Goal: Complete application form

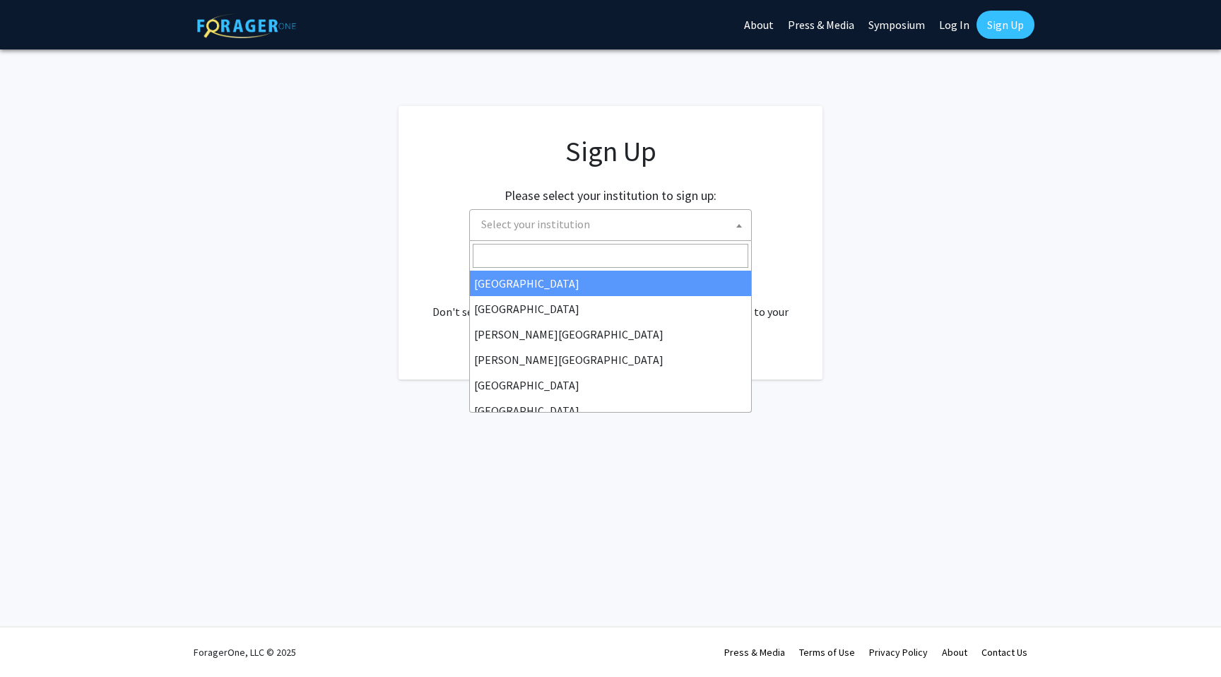
click at [718, 230] on span "Select your institution" at bounding box center [614, 224] width 276 height 29
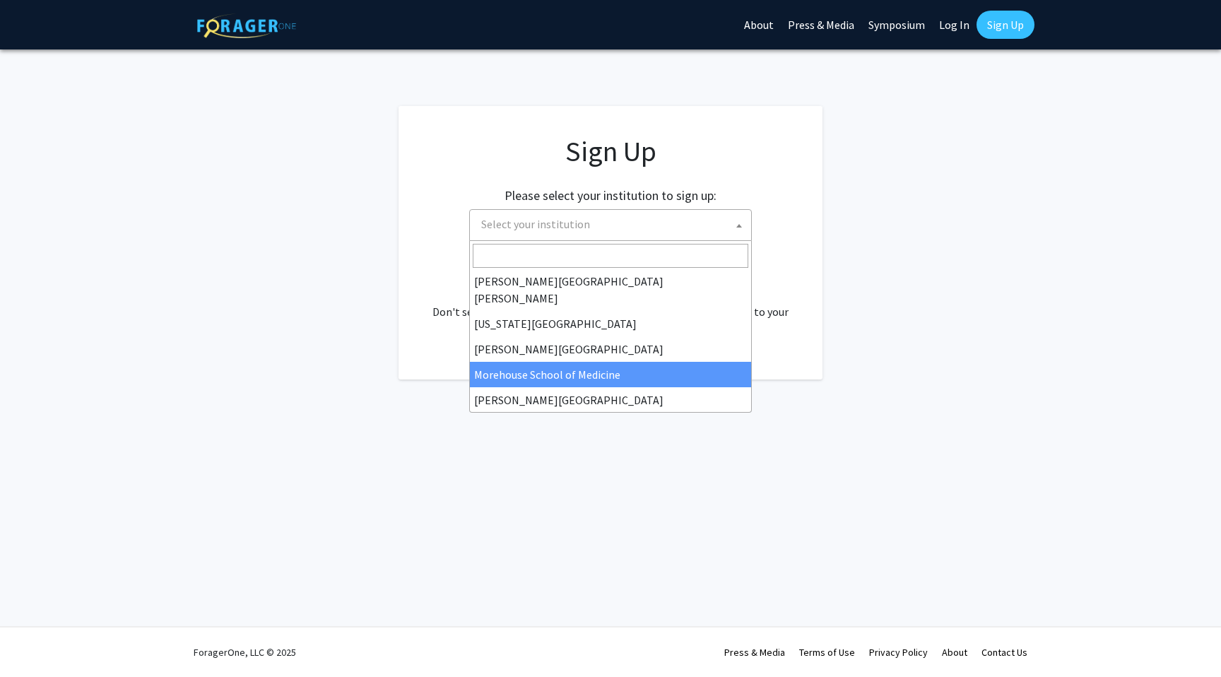
scroll to position [279, 0]
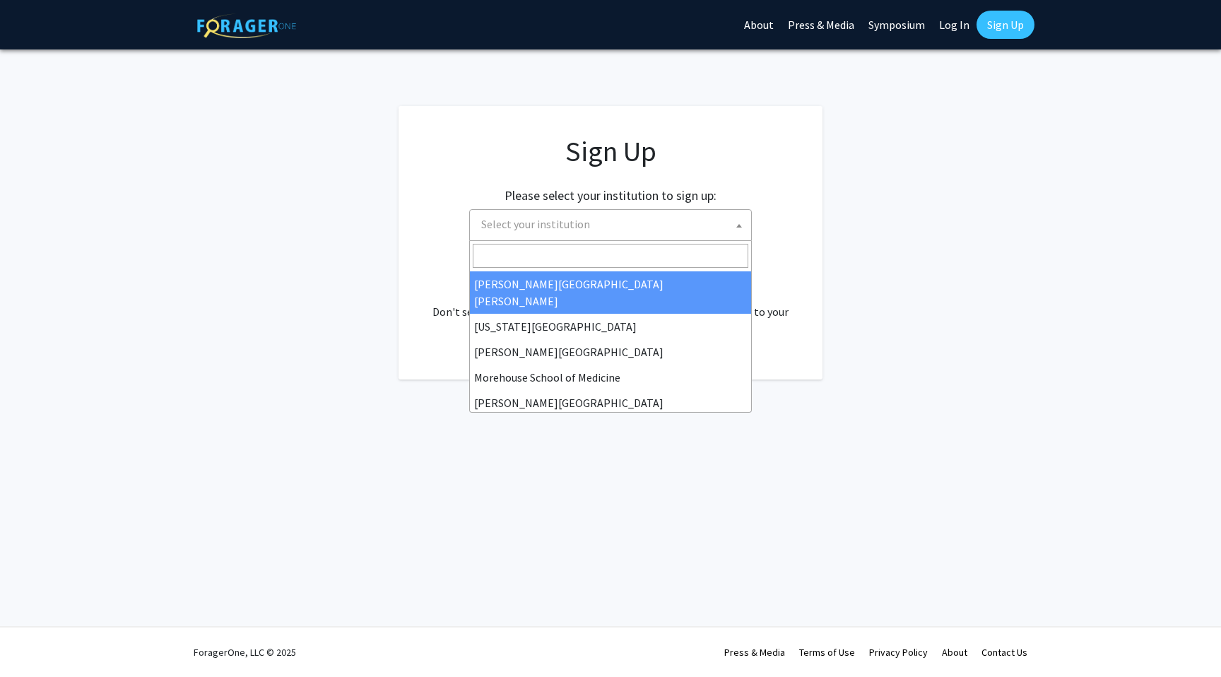
select select "1"
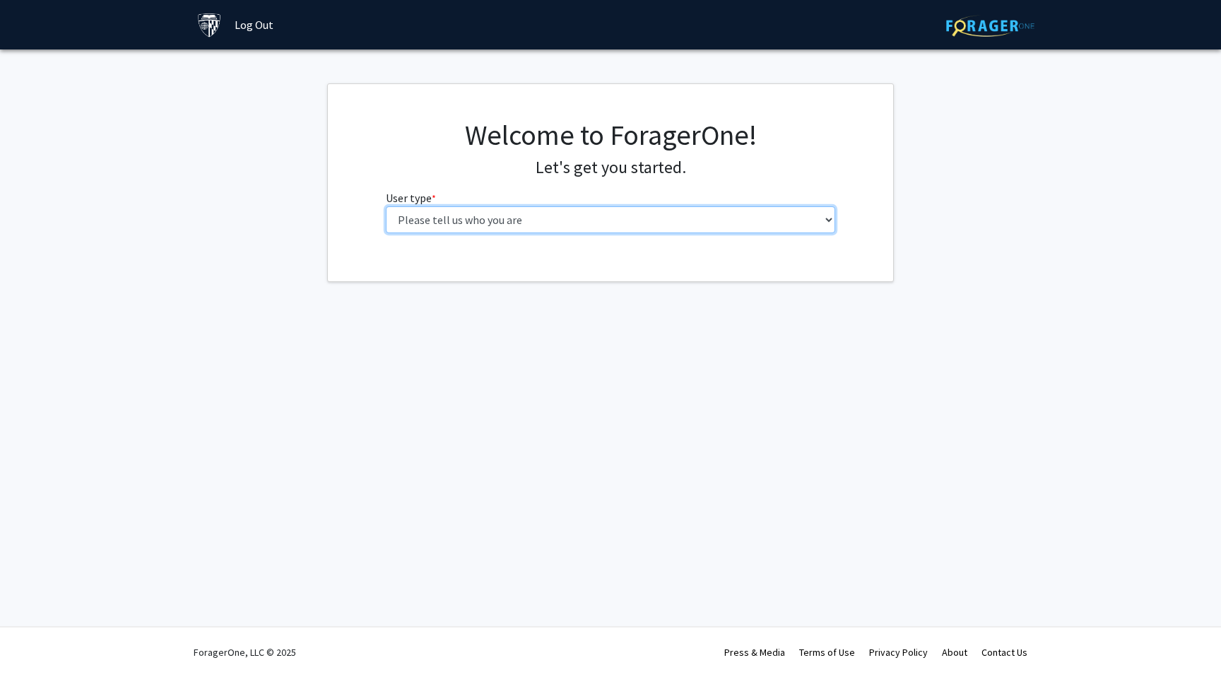
click at [580, 218] on select "Please tell us who you are Undergraduate Student Master's Student Doctoral Cand…" at bounding box center [611, 219] width 450 height 27
select select "2: masters"
click at [386, 206] on select "Please tell us who you are Undergraduate Student Master's Student Doctoral Cand…" at bounding box center [611, 219] width 450 height 27
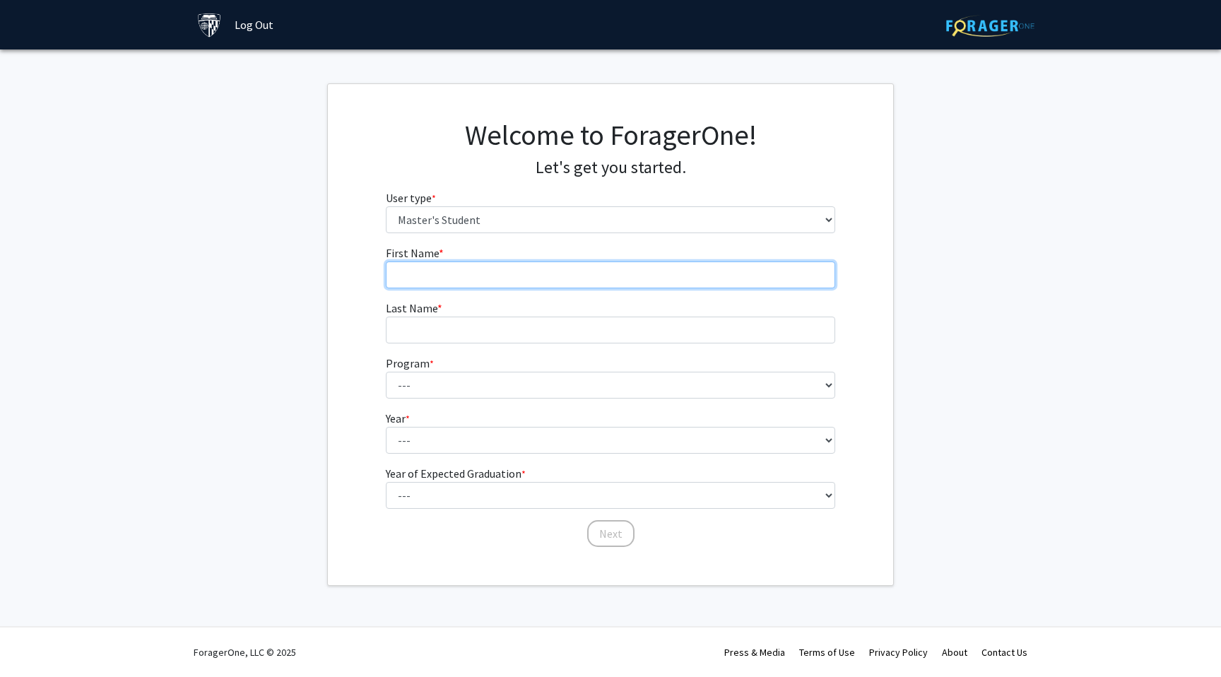
click at [495, 274] on input "First Name * required" at bounding box center [611, 275] width 450 height 27
type input "Oleg"
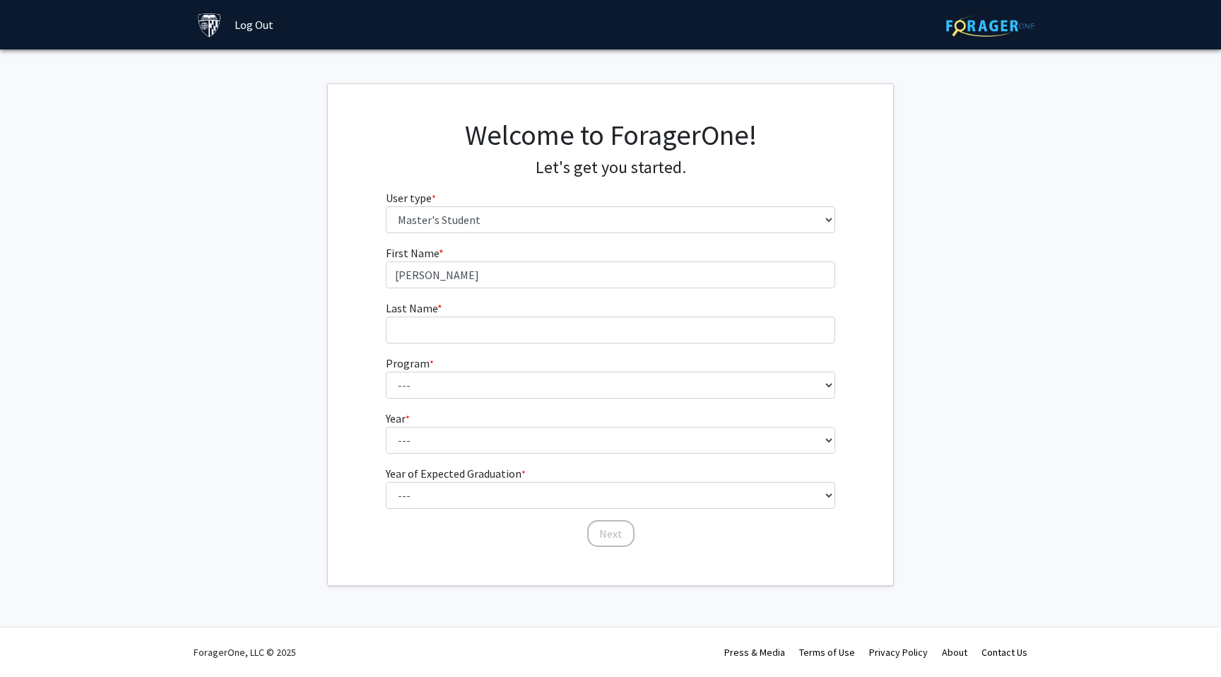
type input "Sirakov"
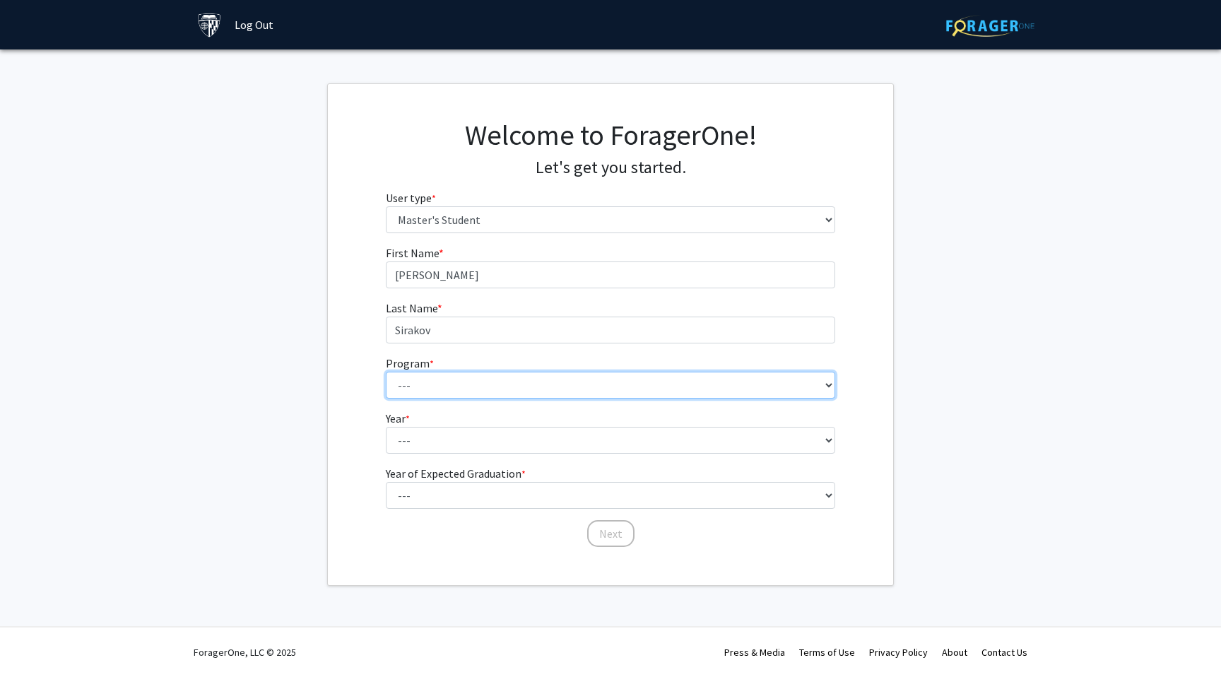
click at [486, 389] on select "--- Anatomy Education Applied and Computational Mathematics Applied Biomedical …" at bounding box center [611, 385] width 450 height 27
select select "51: 40"
click at [386, 372] on select "--- Anatomy Education Applied and Computational Mathematics Applied Biomedical …" at bounding box center [611, 385] width 450 height 27
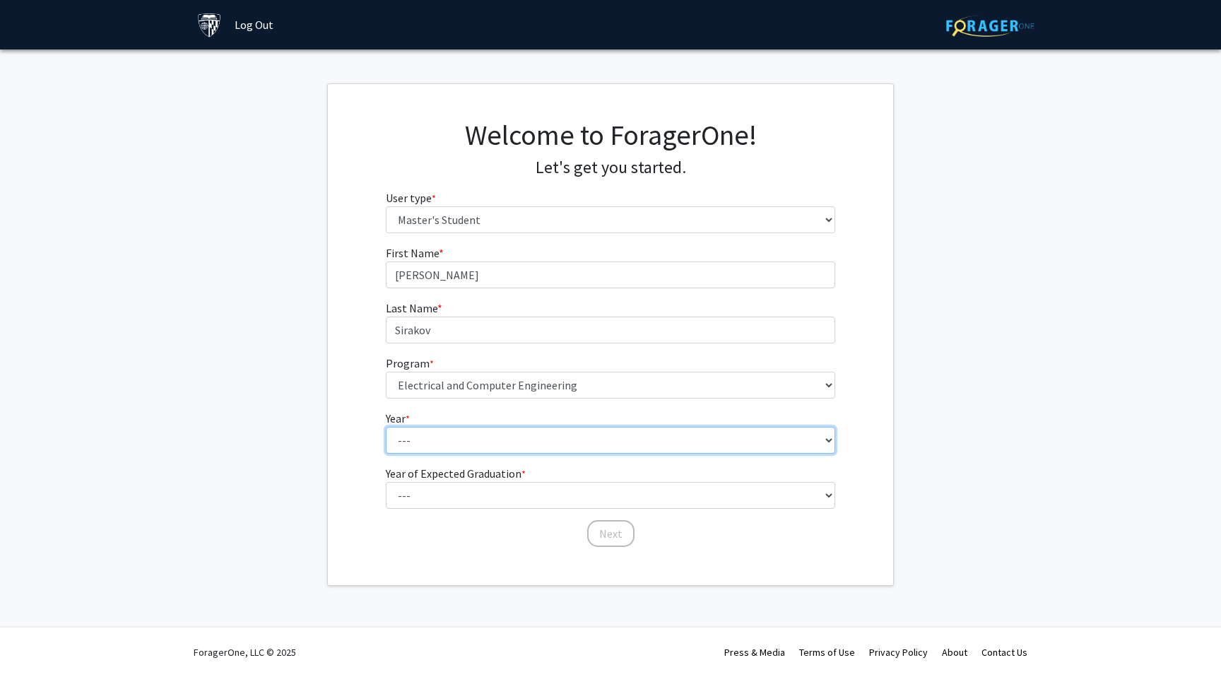
click at [450, 438] on select "--- First Year Second Year" at bounding box center [611, 440] width 450 height 27
select select "1: first_year"
click at [386, 427] on select "--- First Year Second Year" at bounding box center [611, 440] width 450 height 27
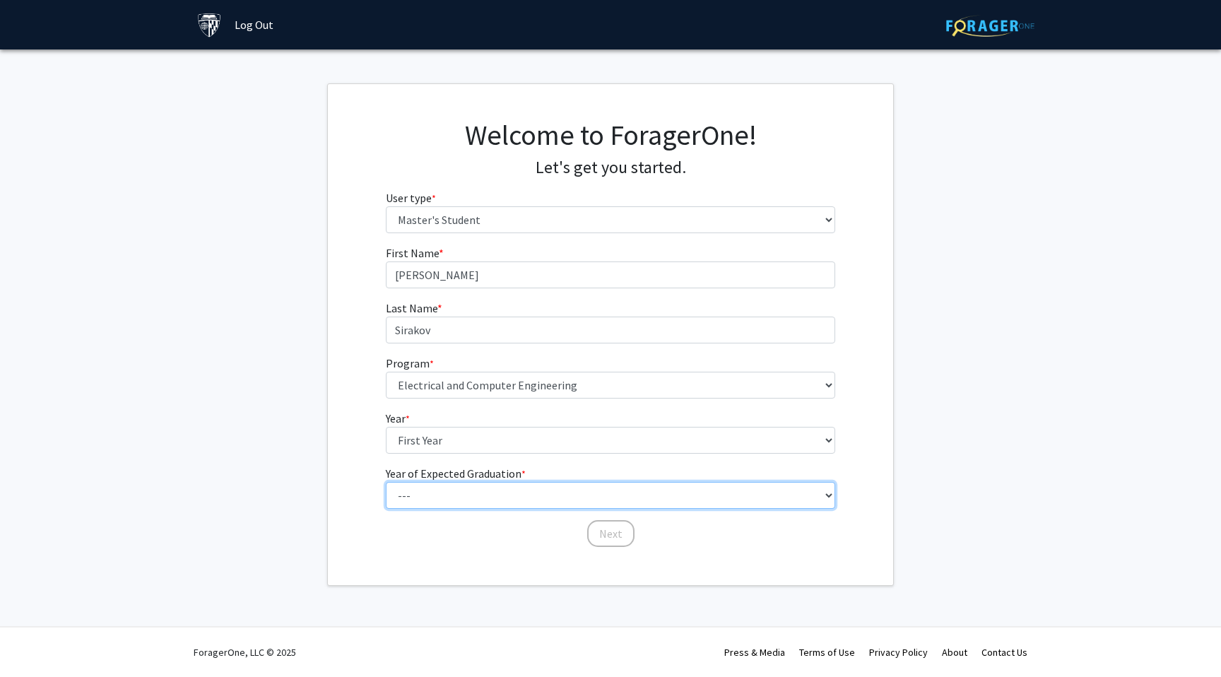
click at [467, 490] on select "--- 2025 2026 2027 2028 2029 2030 2031 2032 2033 2034" at bounding box center [611, 495] width 450 height 27
select select "6: 2030"
click at [386, 482] on select "--- 2025 2026 2027 2028 2029 2030 2031 2032 2033 2034" at bounding box center [611, 495] width 450 height 27
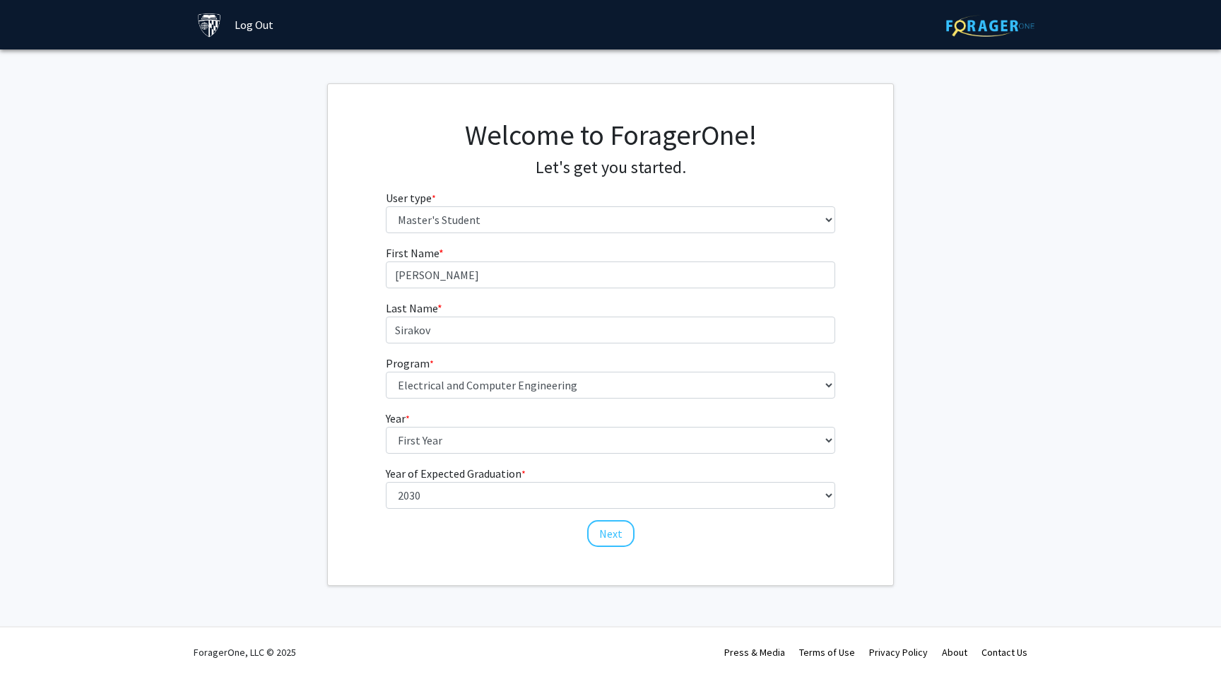
click at [356, 452] on div "First Name * required Oleg Last Name * required Sirakov Program * required --- …" at bounding box center [610, 397] width 565 height 304
click at [614, 533] on button "Next" at bounding box center [610, 533] width 47 height 27
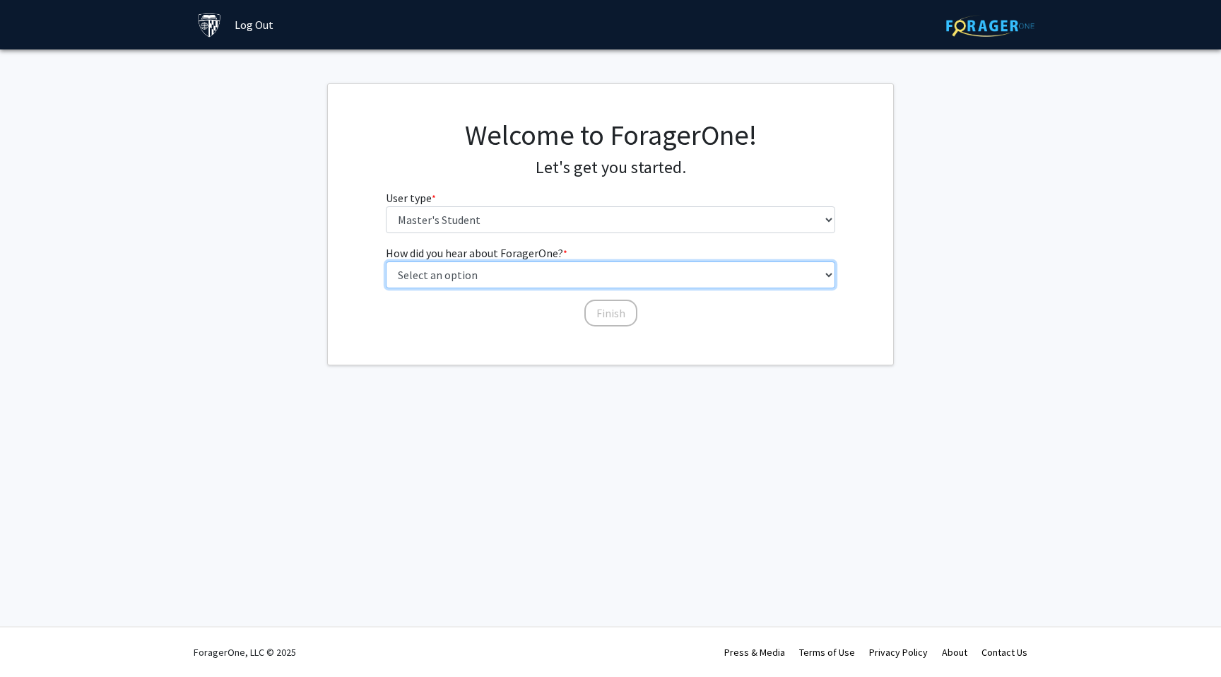
click at [547, 281] on select "Select an option Peer/student recommendation Faculty/staff recommendation Unive…" at bounding box center [611, 275] width 450 height 27
select select "3: university_website"
click at [386, 262] on select "Select an option Peer/student recommendation Faculty/staff recommendation Unive…" at bounding box center [611, 275] width 450 height 27
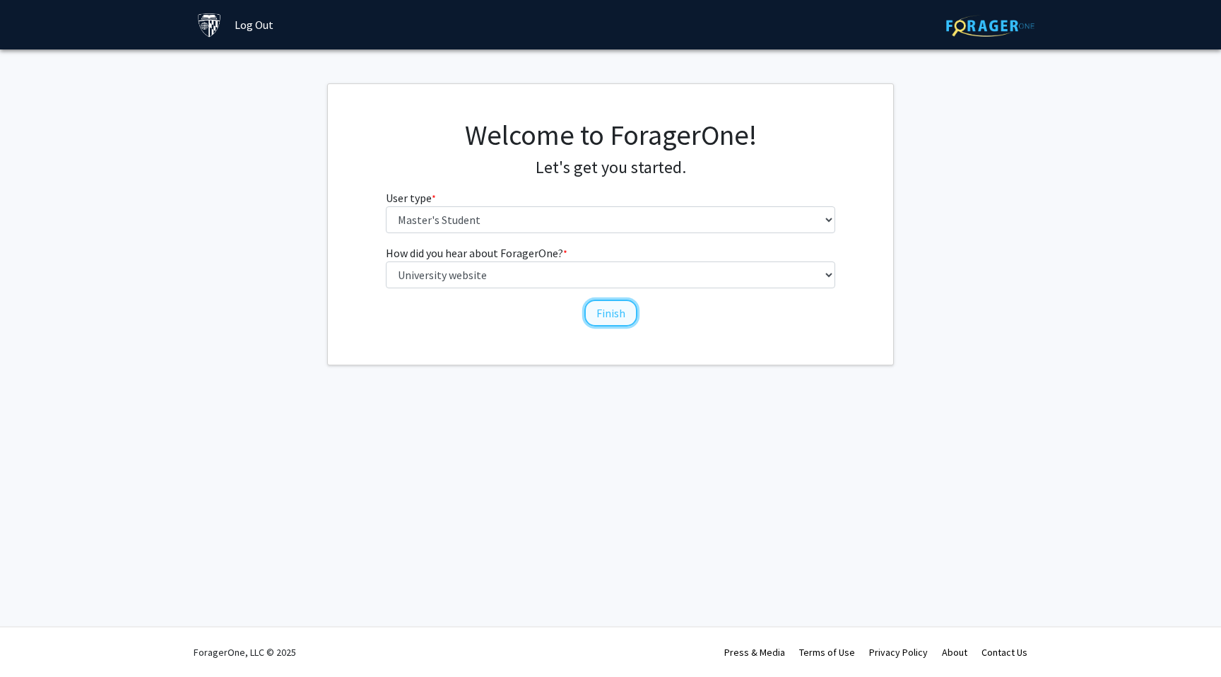
click at [606, 310] on button "Finish" at bounding box center [611, 313] width 53 height 27
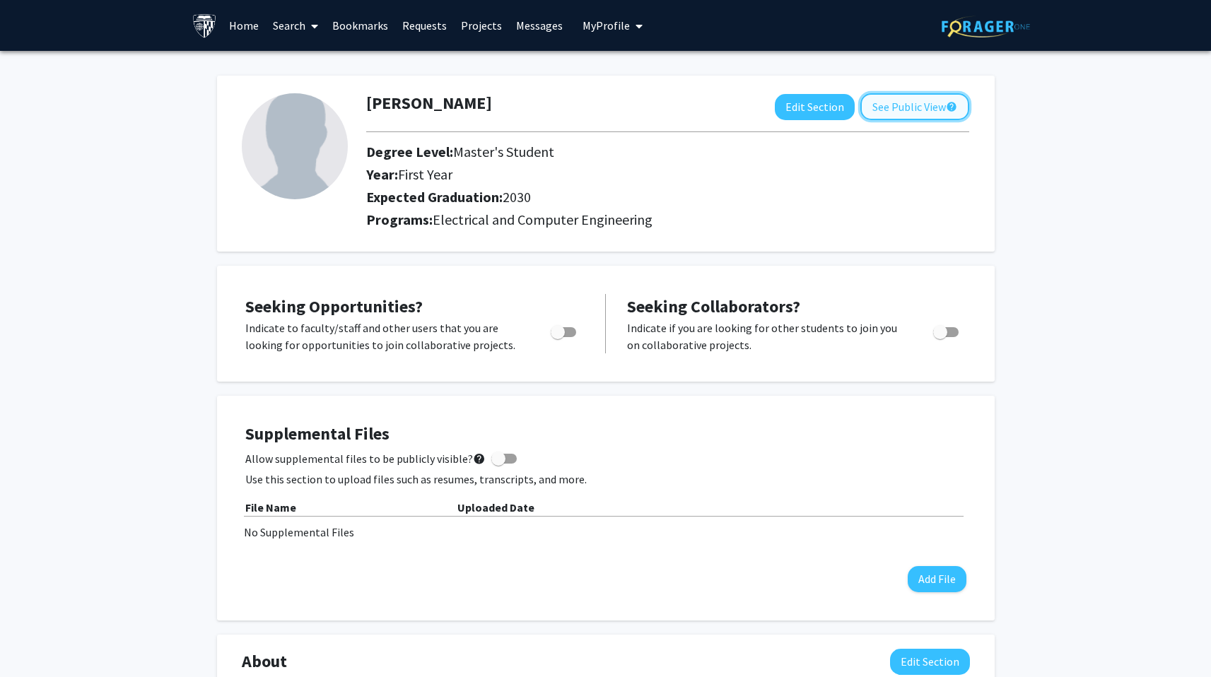
click at [928, 112] on button "See Public View help" at bounding box center [914, 106] width 109 height 27
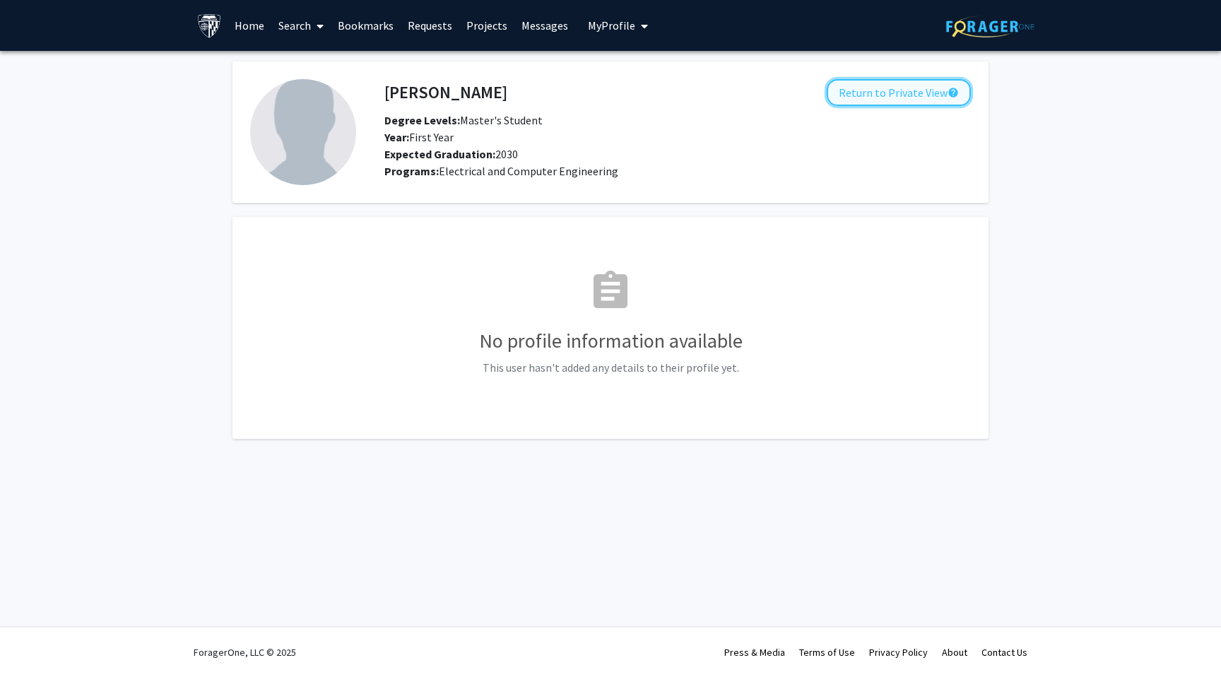
click at [917, 93] on button "Return to Private View help" at bounding box center [899, 92] width 144 height 27
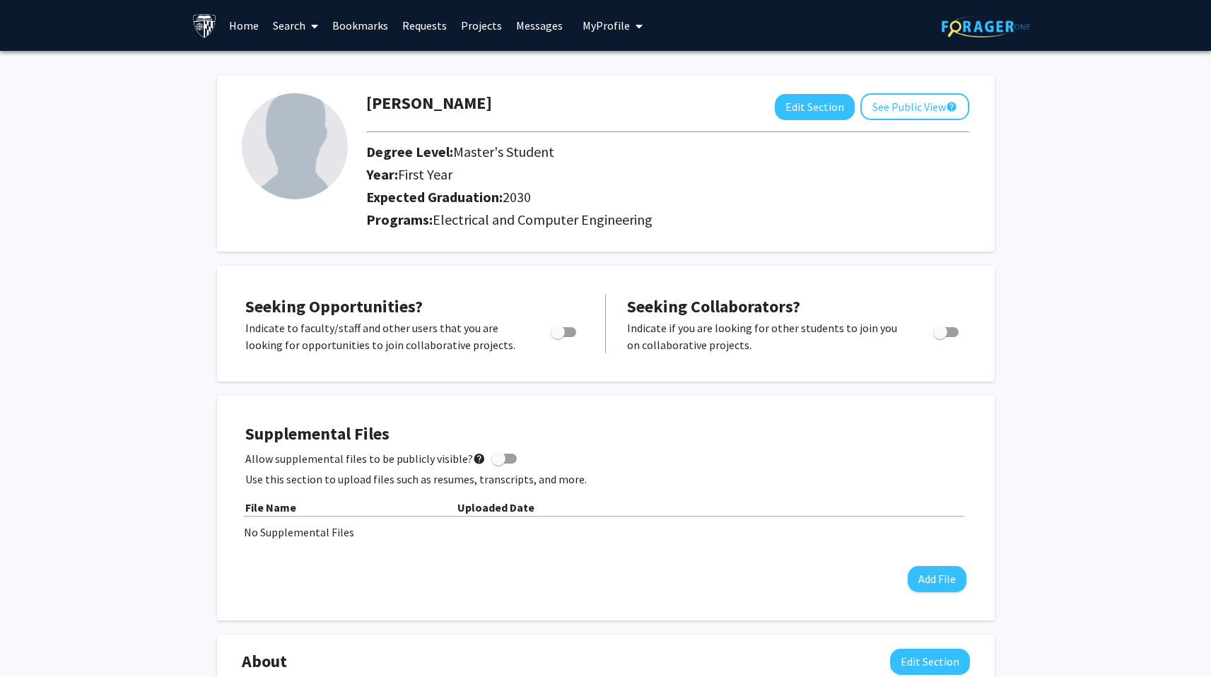
click at [244, 26] on link "Home" at bounding box center [244, 25] width 44 height 49
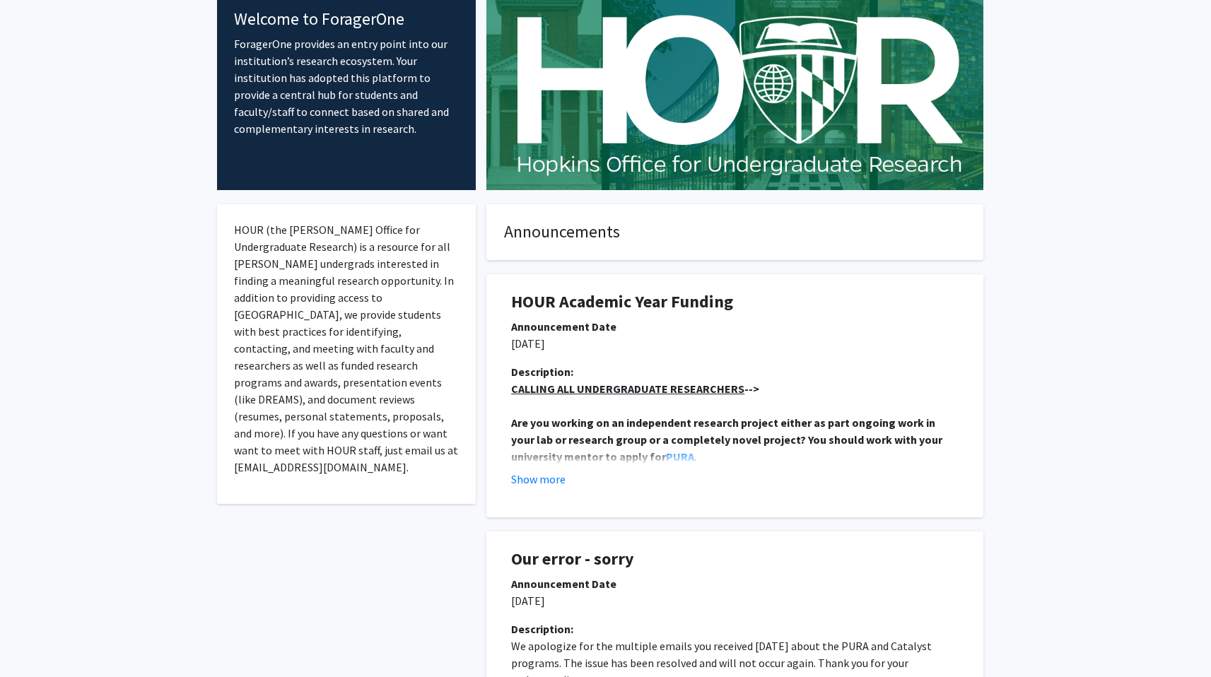
scroll to position [78, 0]
